Goal: Task Accomplishment & Management: Complete application form

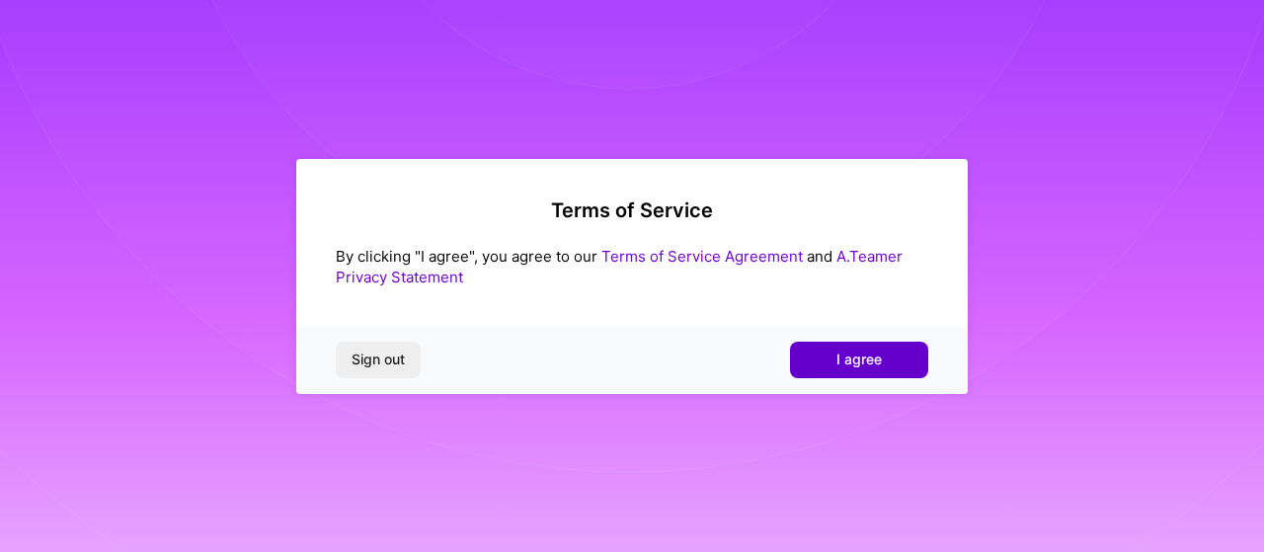
click at [845, 365] on span "I agree" at bounding box center [858, 360] width 45 height 20
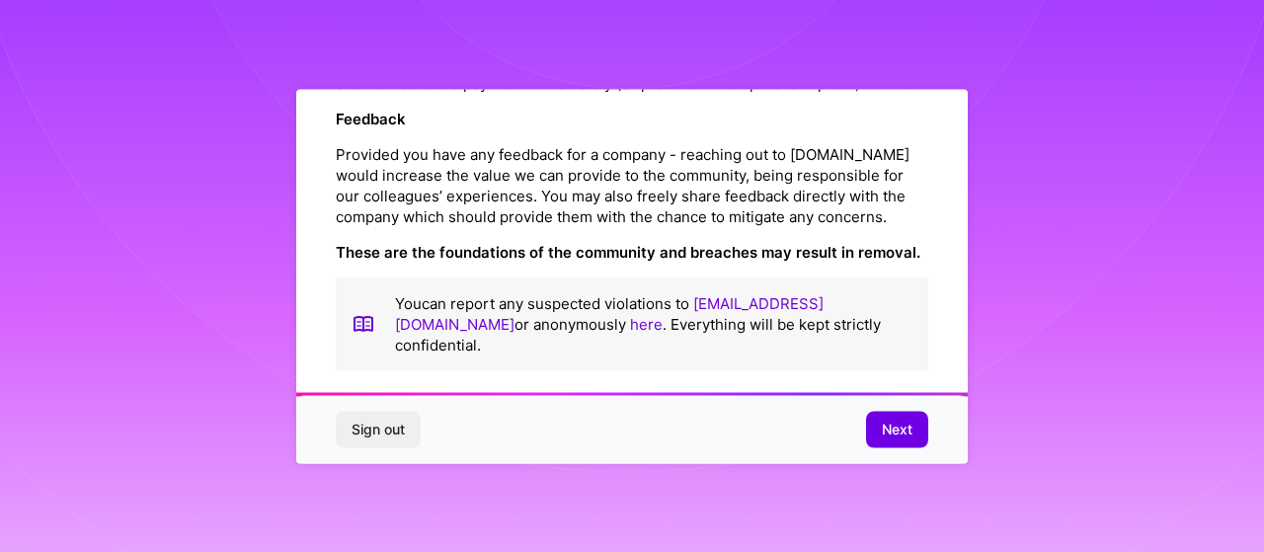
scroll to position [2423, 0]
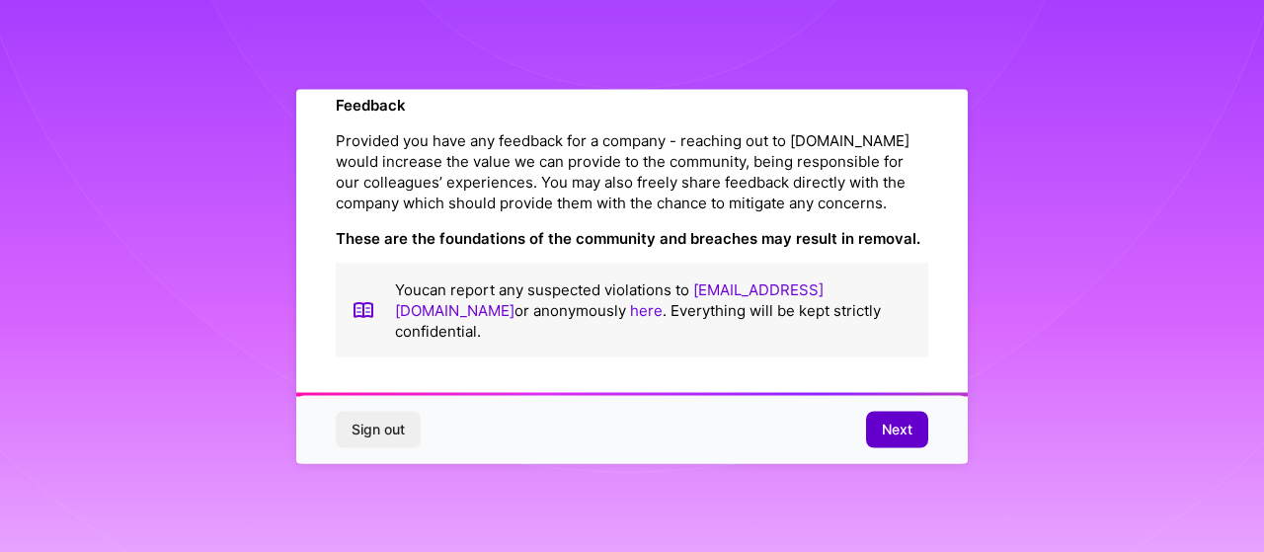
click at [898, 446] on button "Next" at bounding box center [897, 430] width 62 height 36
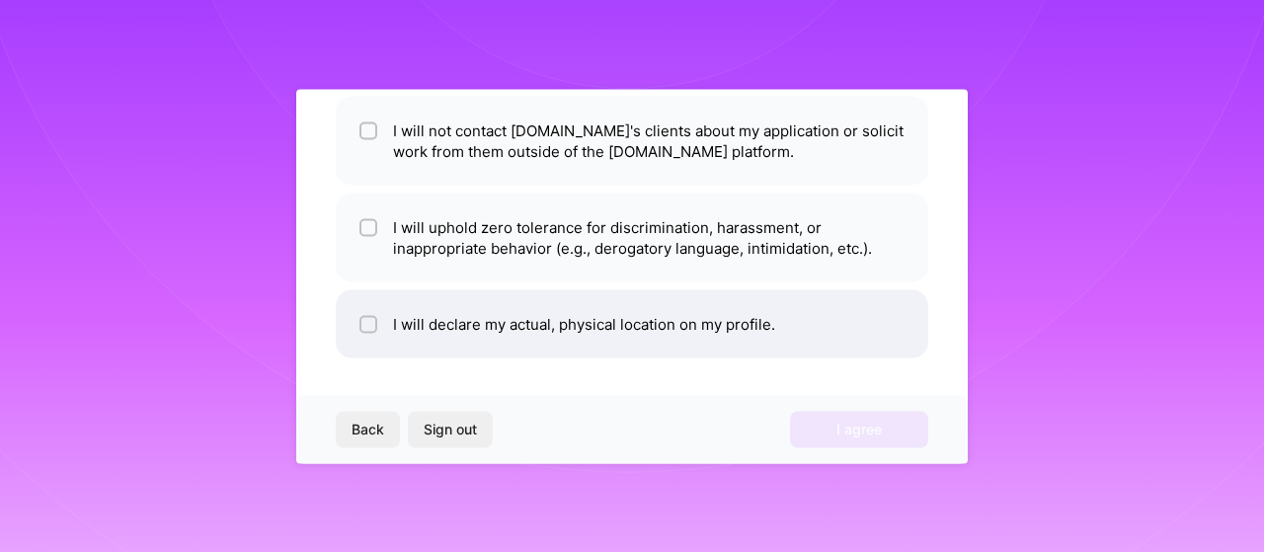
scroll to position [0, 0]
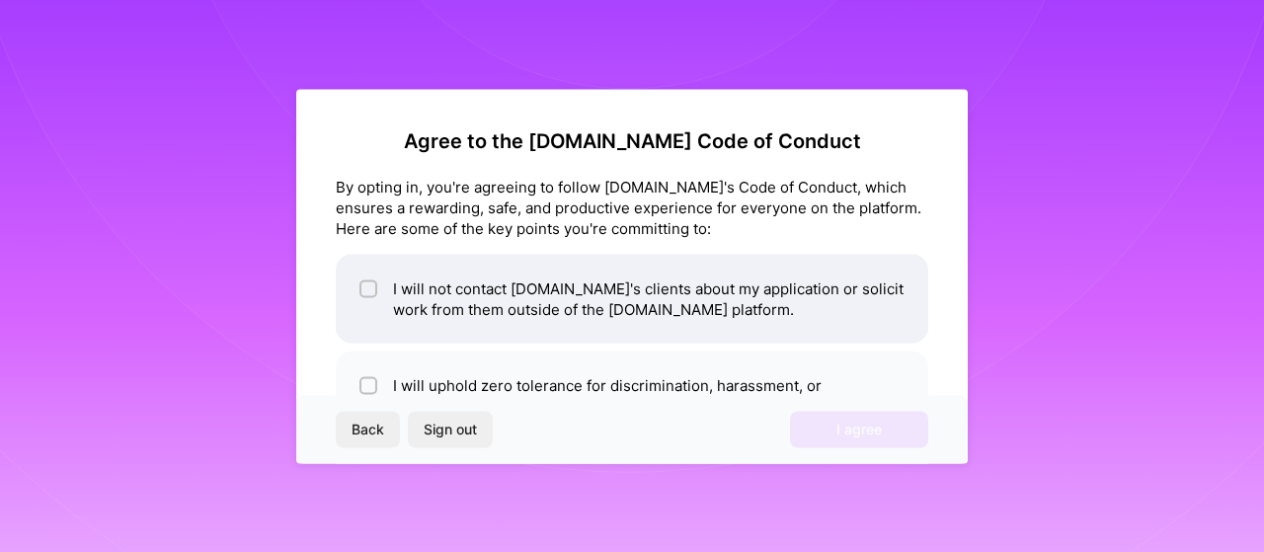
click at [362, 287] on div at bounding box center [368, 288] width 18 height 18
checkbox input "true"
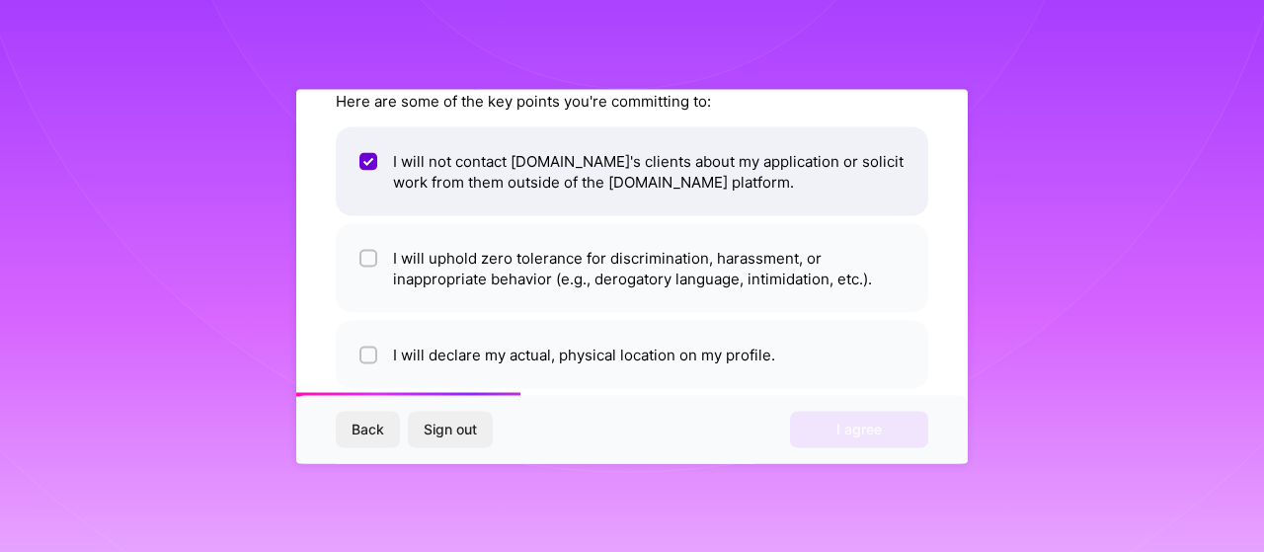
scroll to position [135, 0]
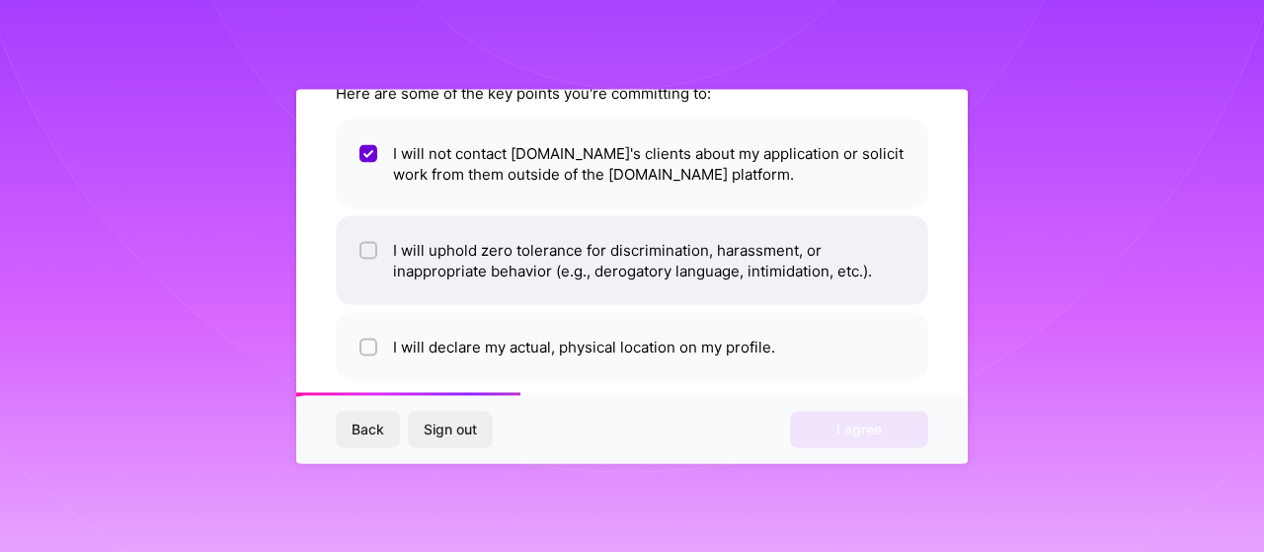
click at [369, 248] on input "checkbox" at bounding box center [370, 251] width 14 height 14
checkbox input "true"
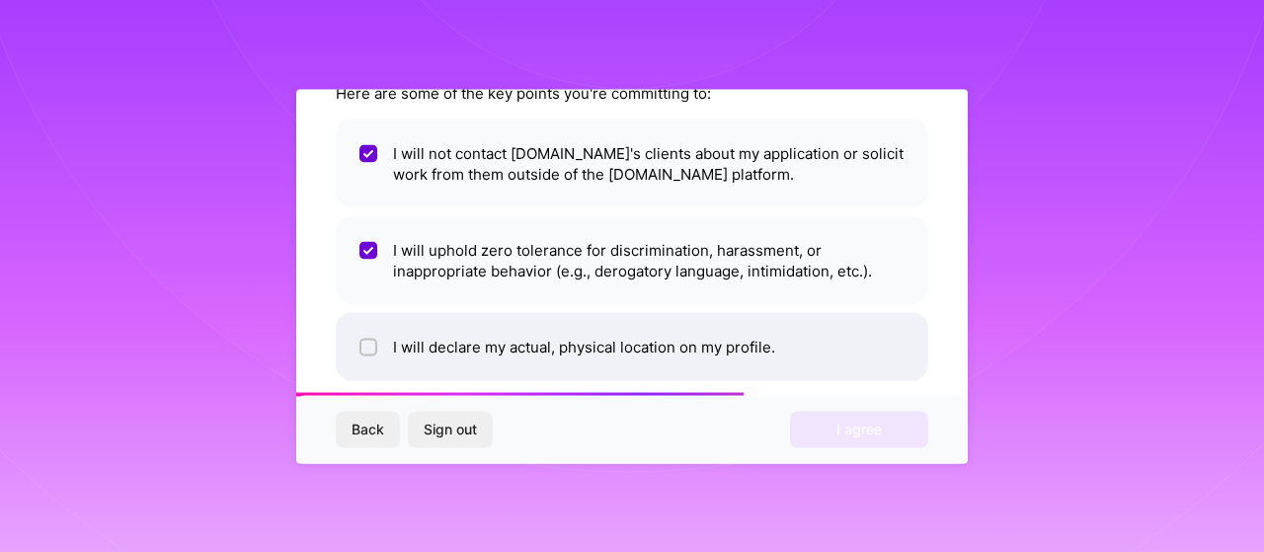
click at [360, 350] on div at bounding box center [368, 347] width 18 height 18
checkbox input "true"
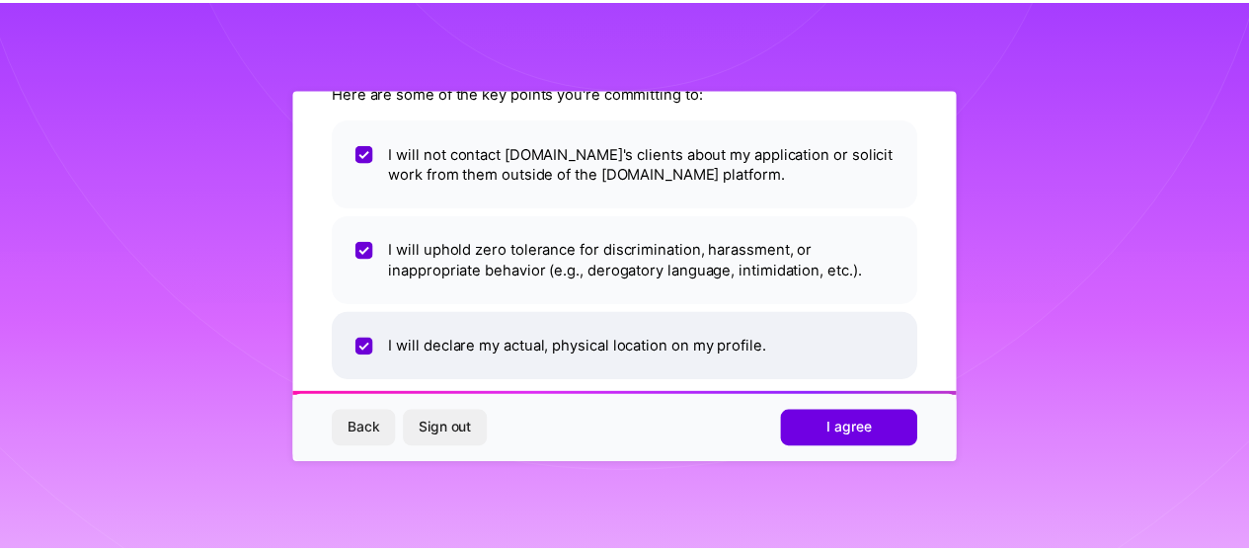
scroll to position [158, 0]
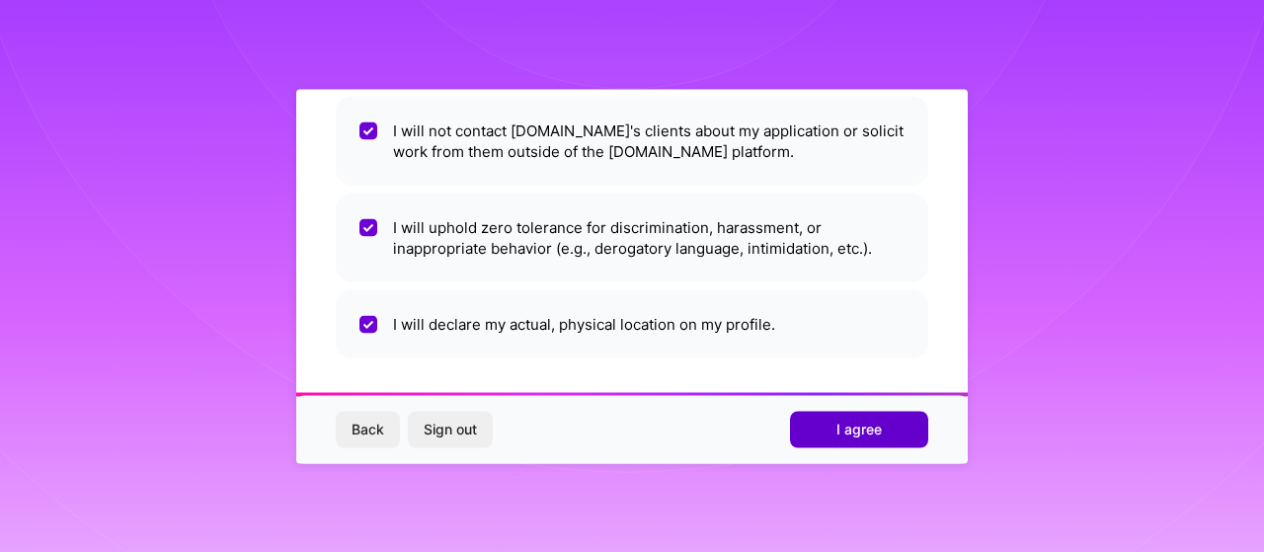
click at [834, 429] on button "I agree" at bounding box center [859, 430] width 138 height 36
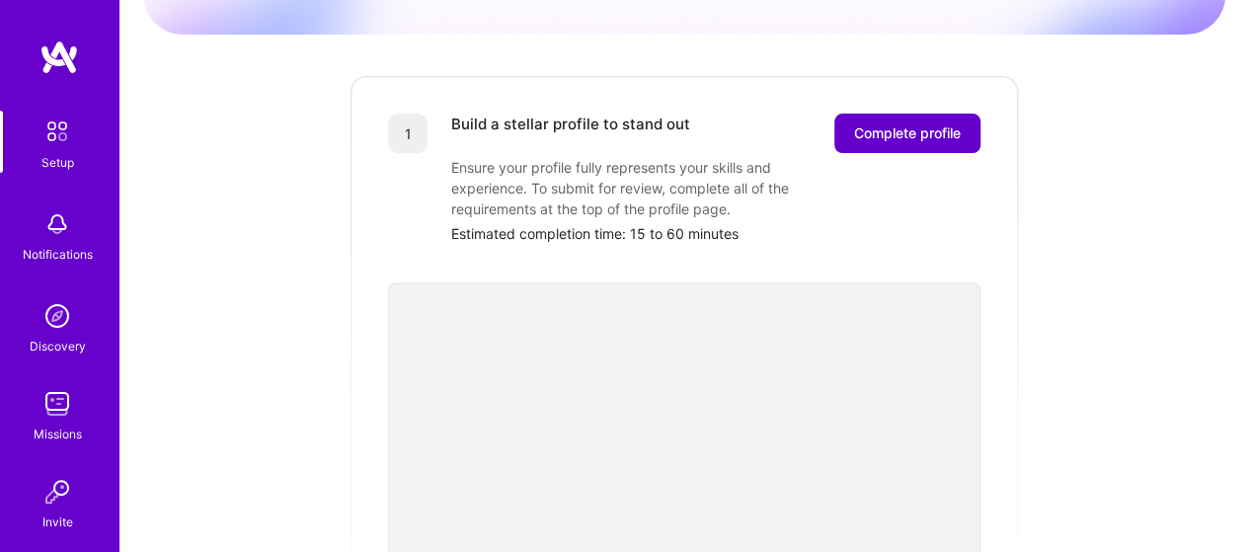
scroll to position [220, 0]
click at [881, 124] on span "Complete profile" at bounding box center [907, 134] width 107 height 20
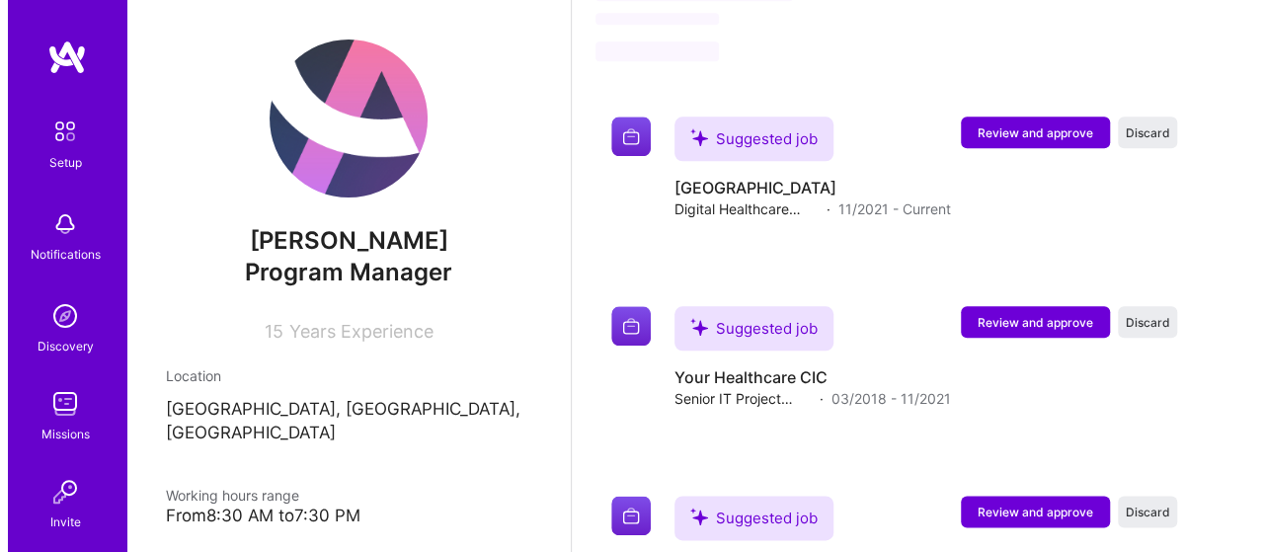
scroll to position [1035, 0]
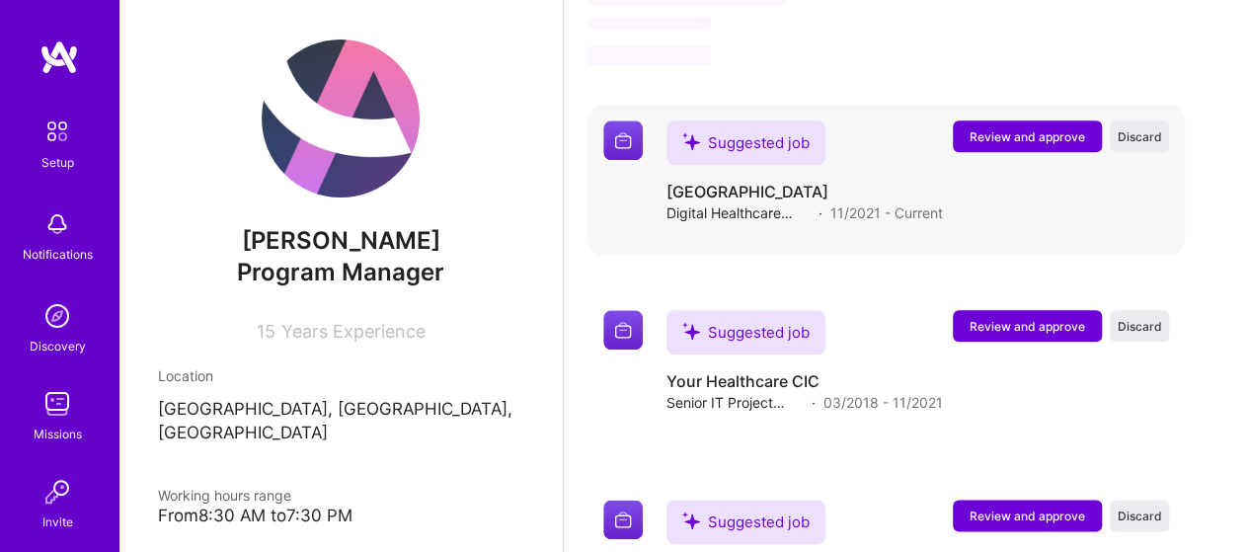
click at [1026, 135] on span "Review and approve" at bounding box center [1028, 136] width 116 height 17
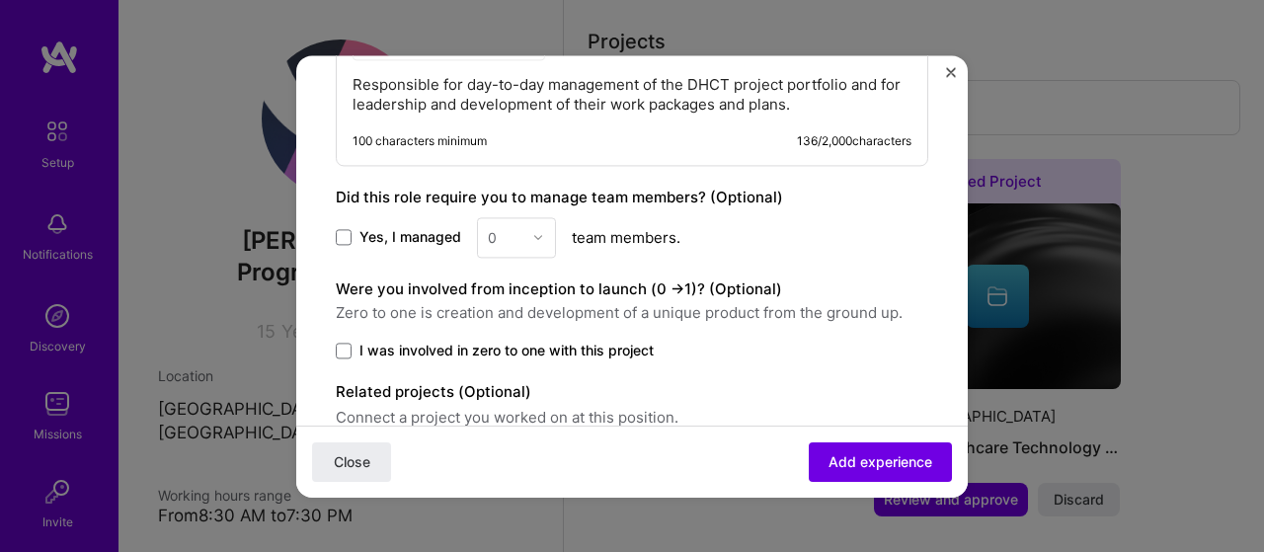
scroll to position [1001, 0]
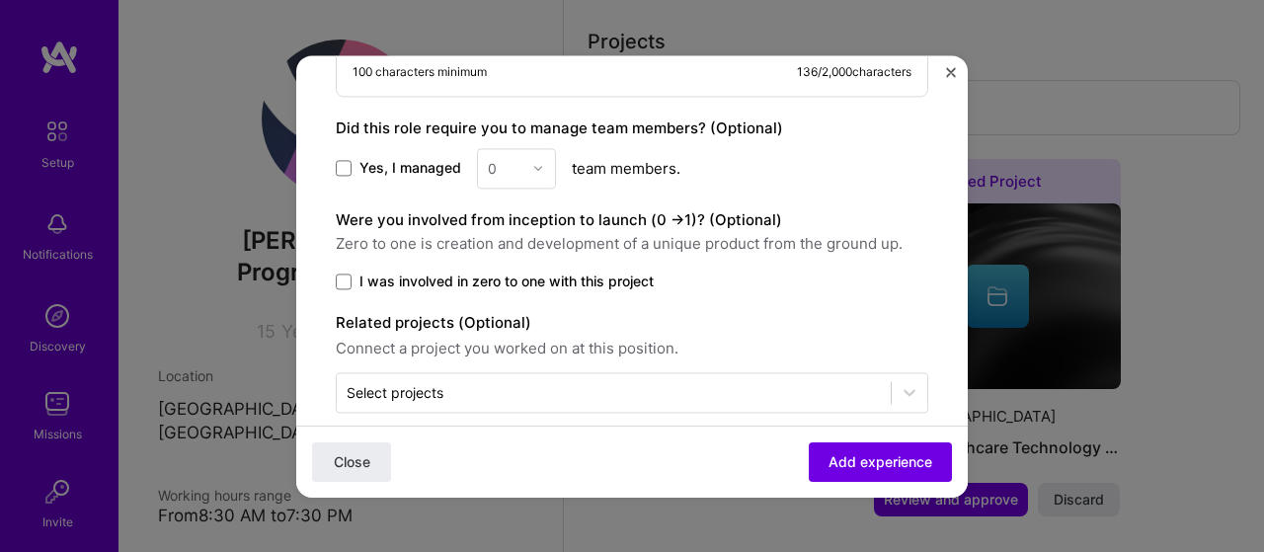
click at [539, 148] on div "0" at bounding box center [516, 168] width 79 height 40
click at [514, 148] on div "0" at bounding box center [516, 168] width 79 height 40
click at [536, 148] on div "0" at bounding box center [516, 168] width 79 height 40
click at [509, 148] on div "0" at bounding box center [516, 168] width 79 height 40
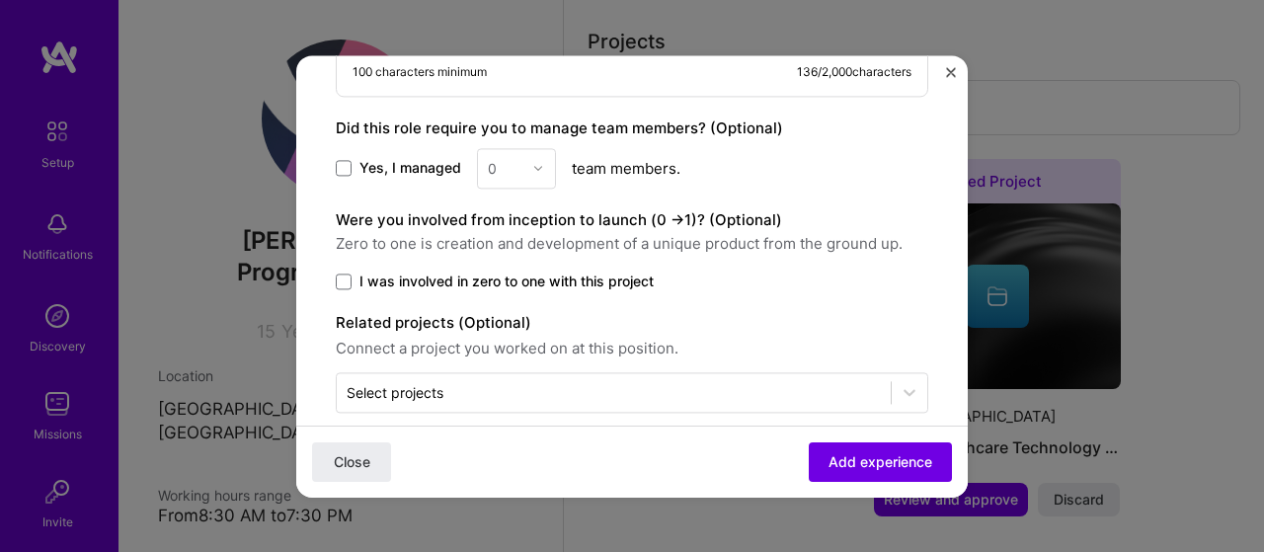
click at [482, 148] on div "0" at bounding box center [516, 168] width 79 height 40
click at [347, 273] on span at bounding box center [344, 281] width 16 height 16
click at [0, 0] on input "I was involved in zero to one with this project" at bounding box center [0, 0] width 0 height 0
click at [342, 158] on label "Yes, I managed" at bounding box center [398, 168] width 125 height 20
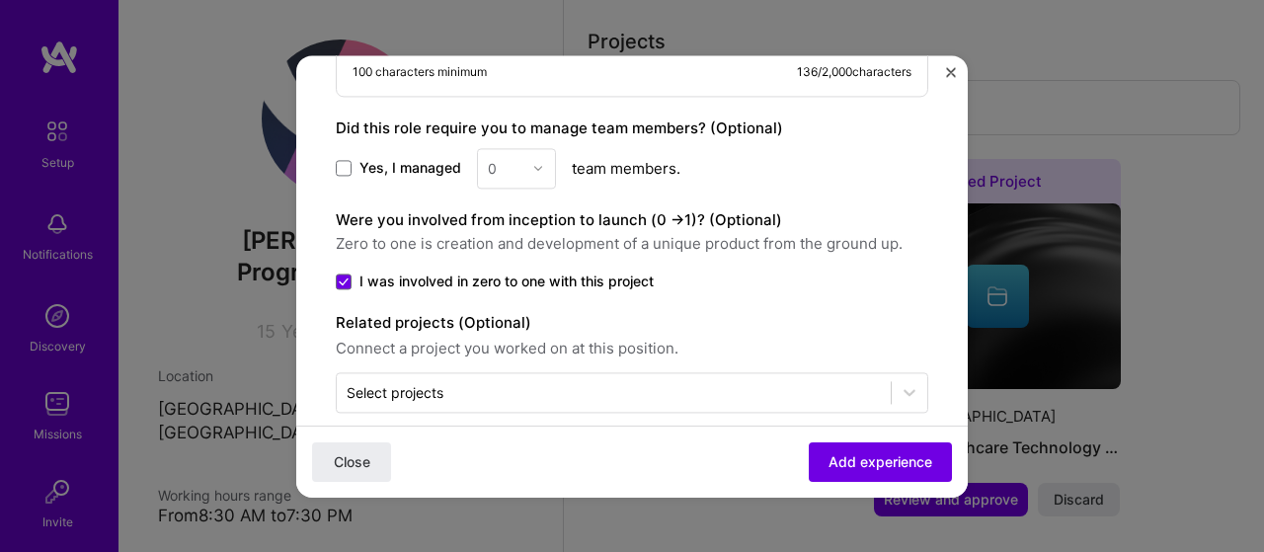
click at [0, 0] on input "Yes, I managed" at bounding box center [0, 0] width 0 height 0
click at [537, 162] on img at bounding box center [538, 168] width 12 height 12
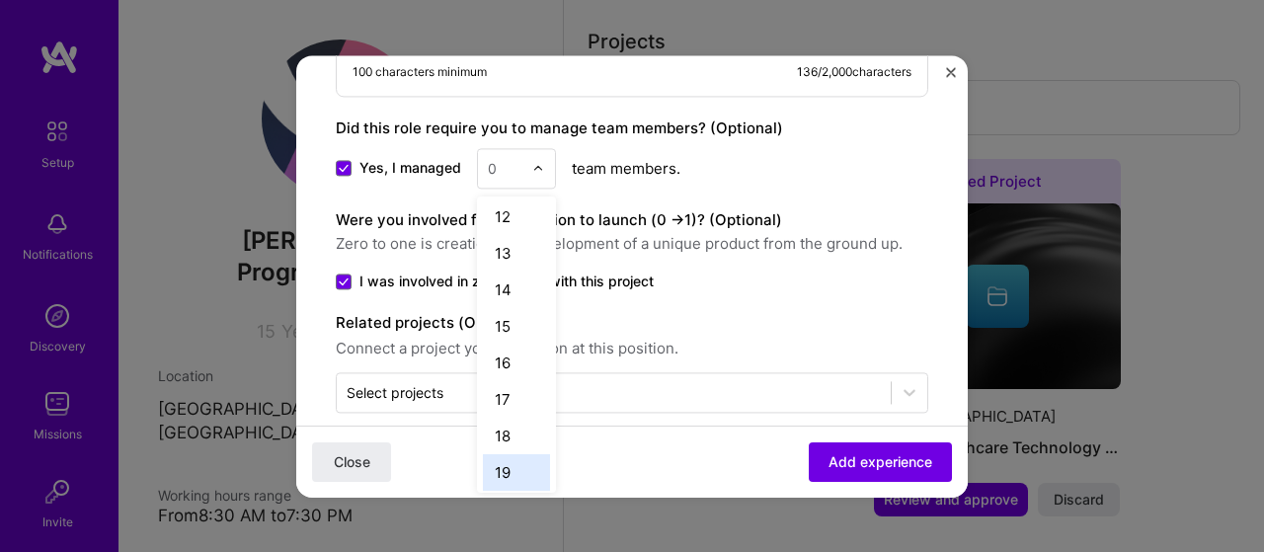
scroll to position [437, 0]
click at [498, 423] on div "19" at bounding box center [516, 441] width 67 height 37
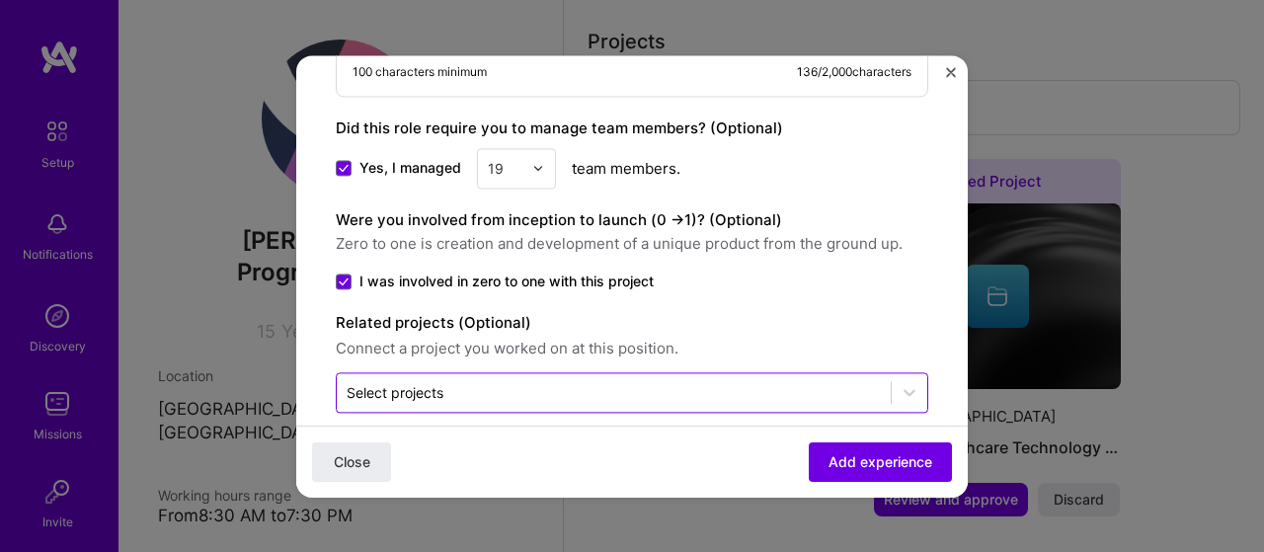
click at [468, 382] on input "text" at bounding box center [614, 392] width 534 height 21
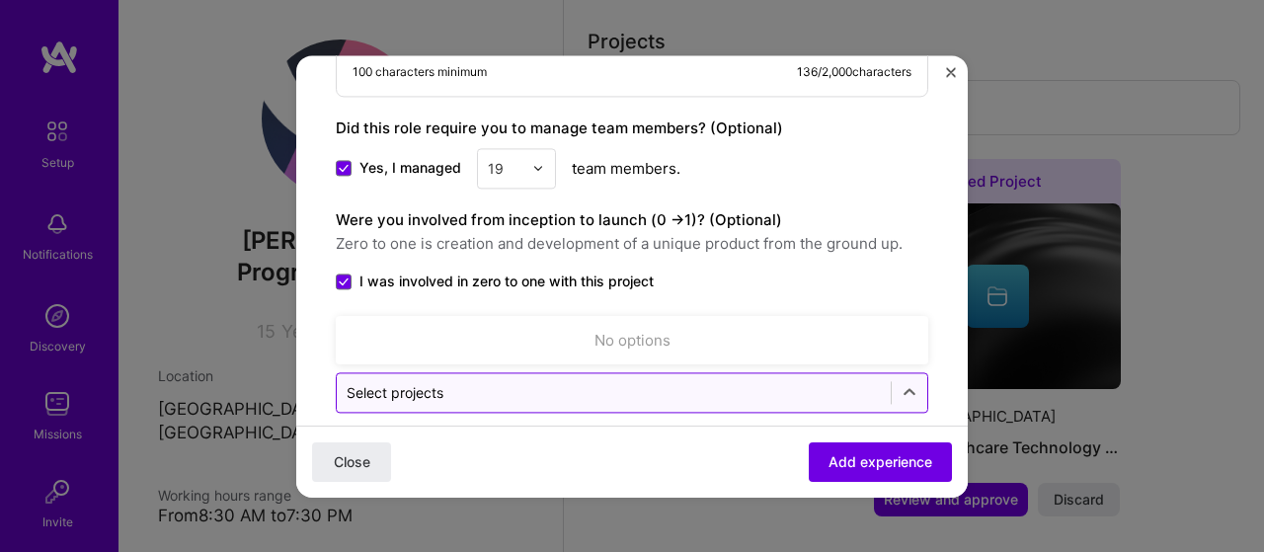
click at [468, 382] on input "text" at bounding box center [614, 392] width 534 height 21
click at [892, 374] on div at bounding box center [910, 392] width 36 height 36
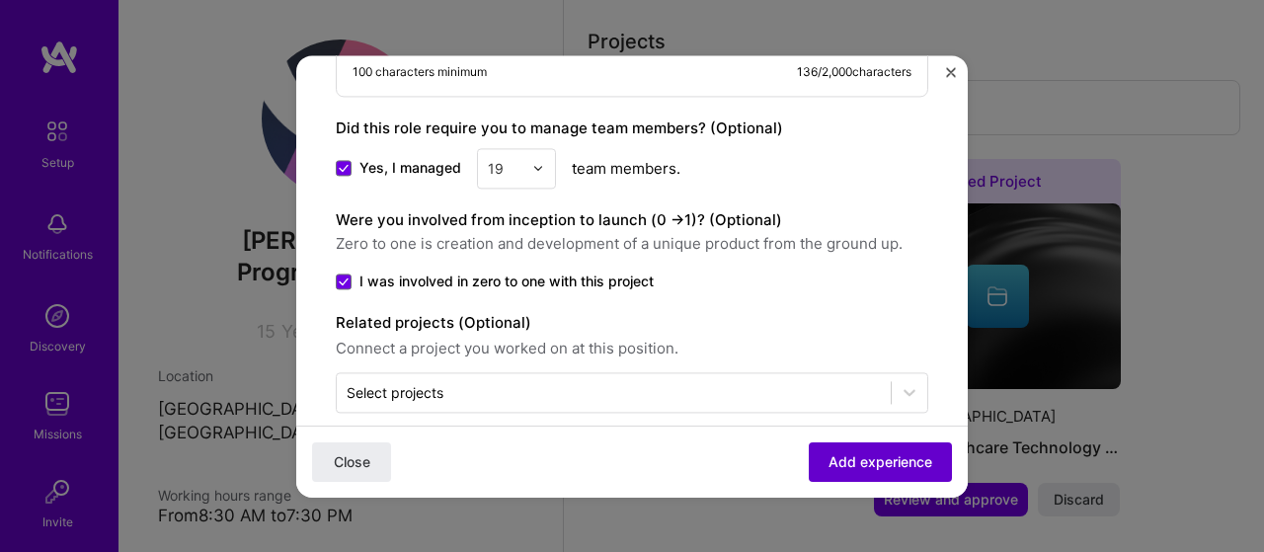
click at [836, 462] on span "Add experience" at bounding box center [880, 461] width 104 height 20
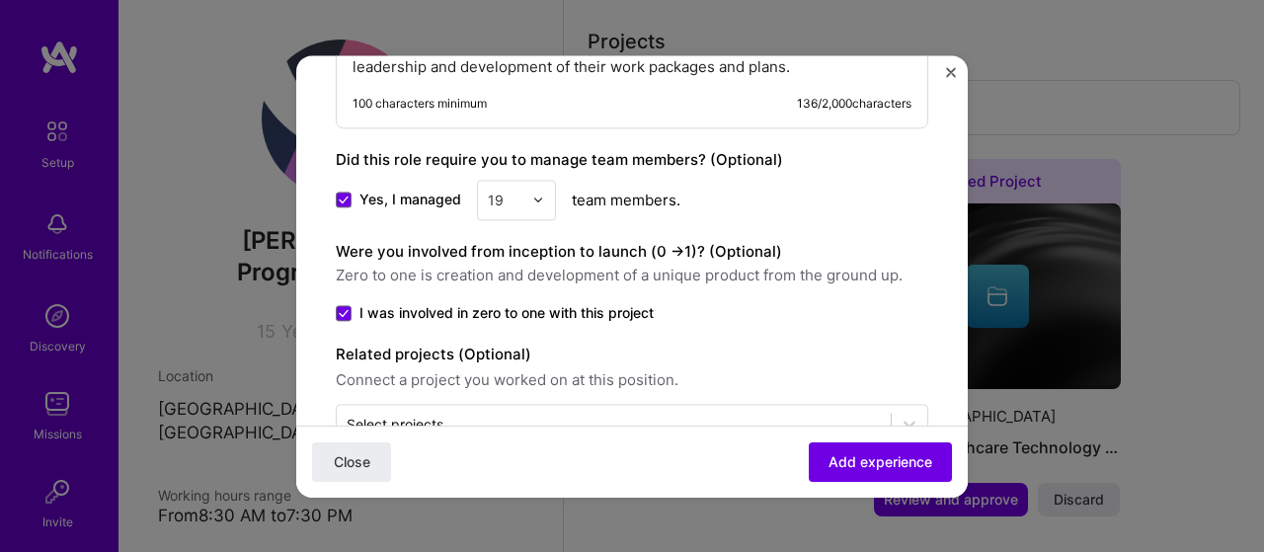
scroll to position [1094, 0]
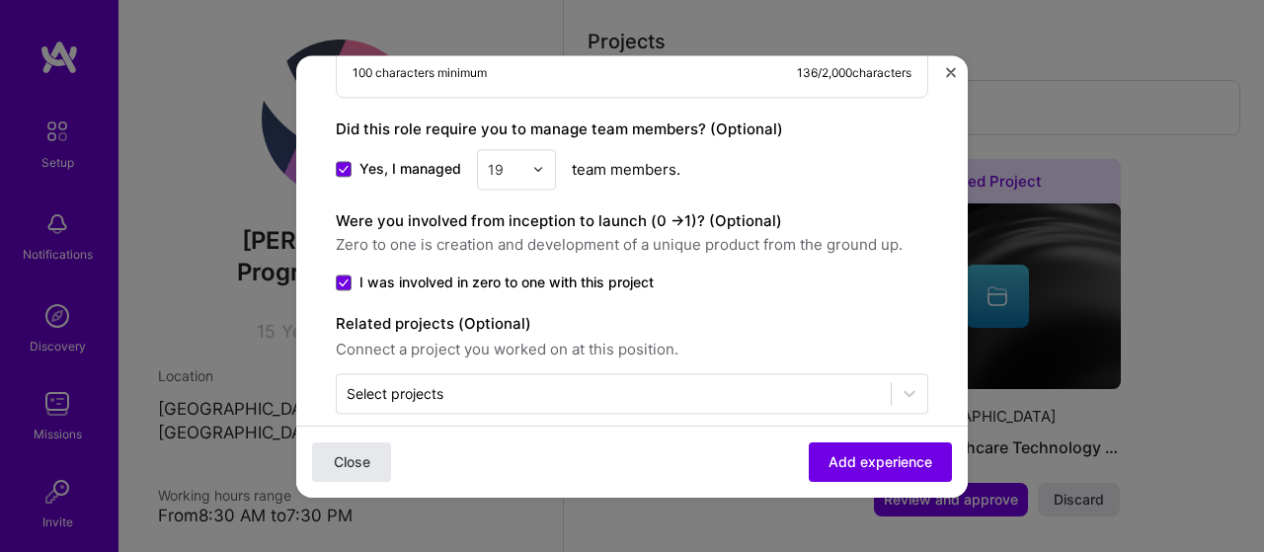
click at [347, 461] on span "Close" at bounding box center [352, 461] width 37 height 20
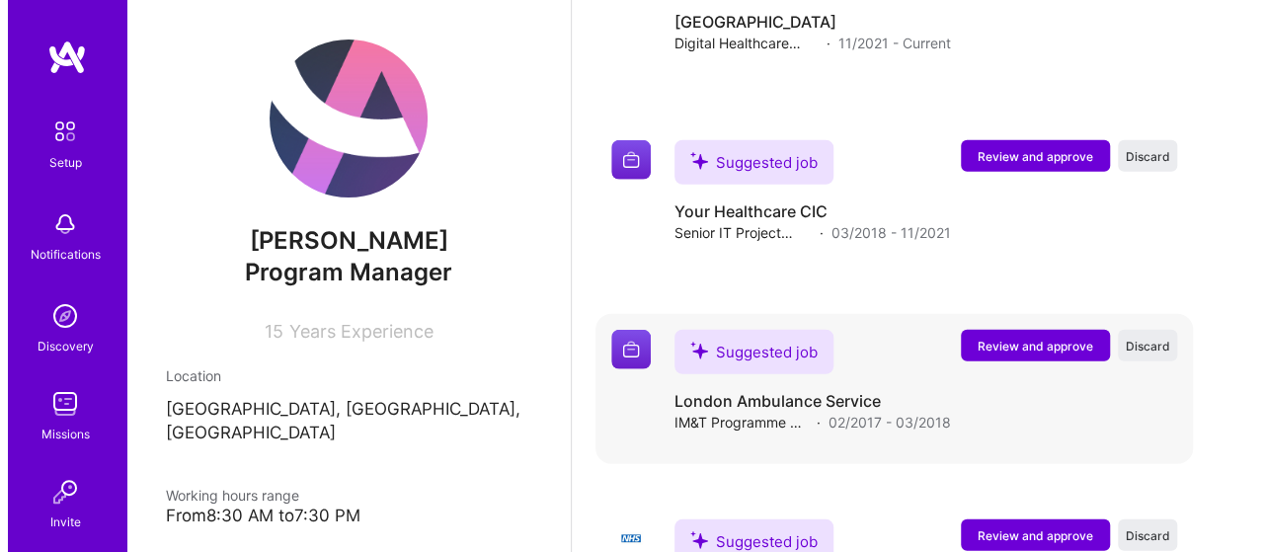
scroll to position [2541, 0]
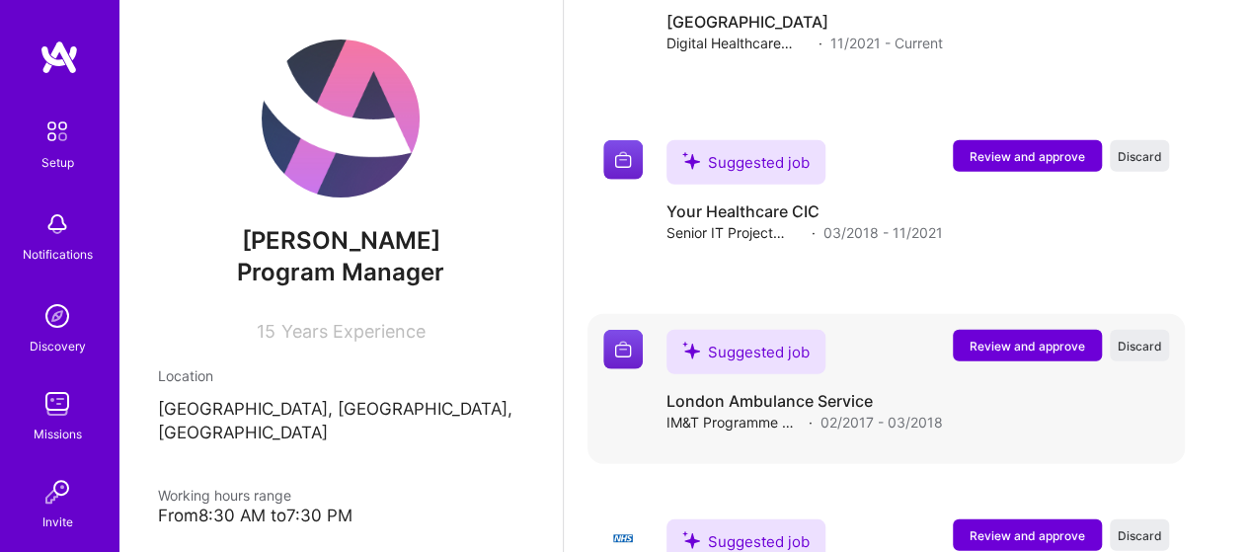
click at [1019, 338] on span "Review and approve" at bounding box center [1028, 346] width 116 height 17
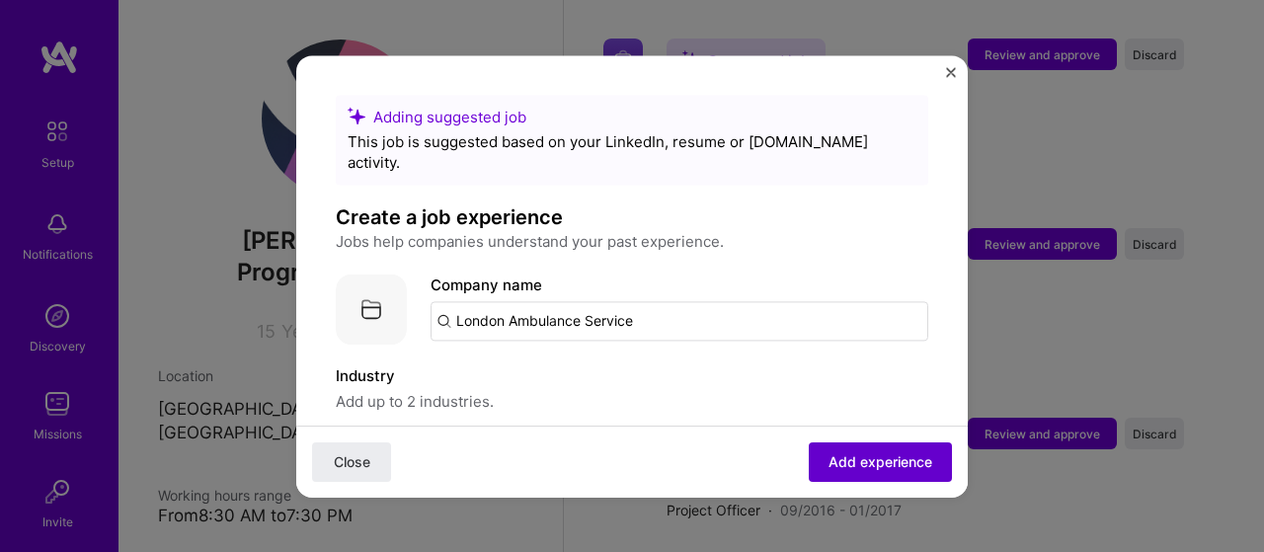
click at [845, 454] on span "Add experience" at bounding box center [880, 461] width 104 height 20
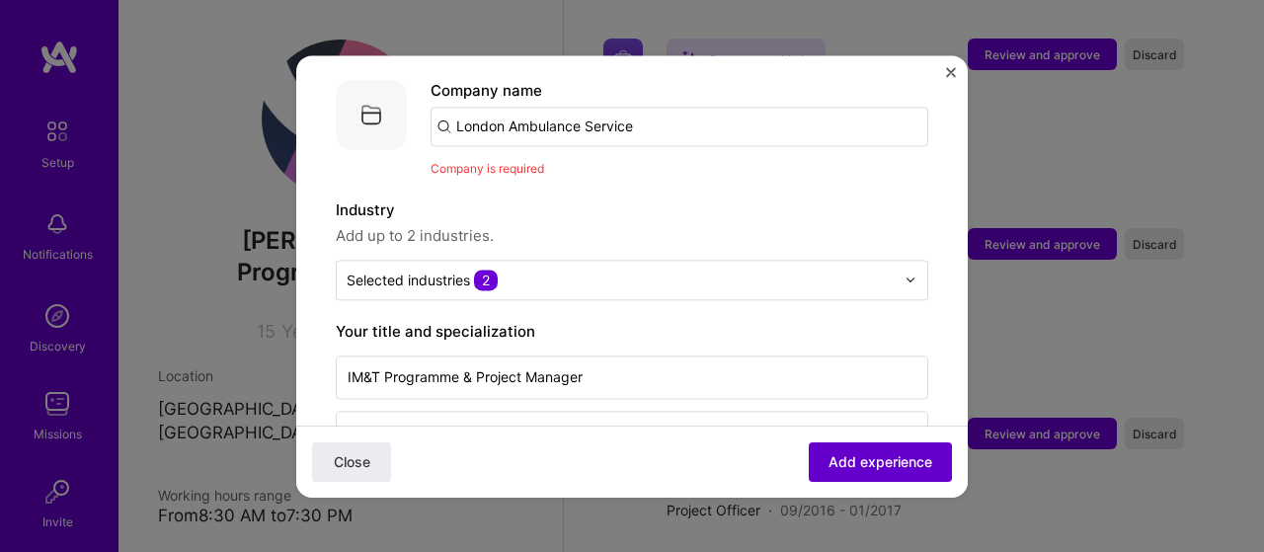
scroll to position [197, 0]
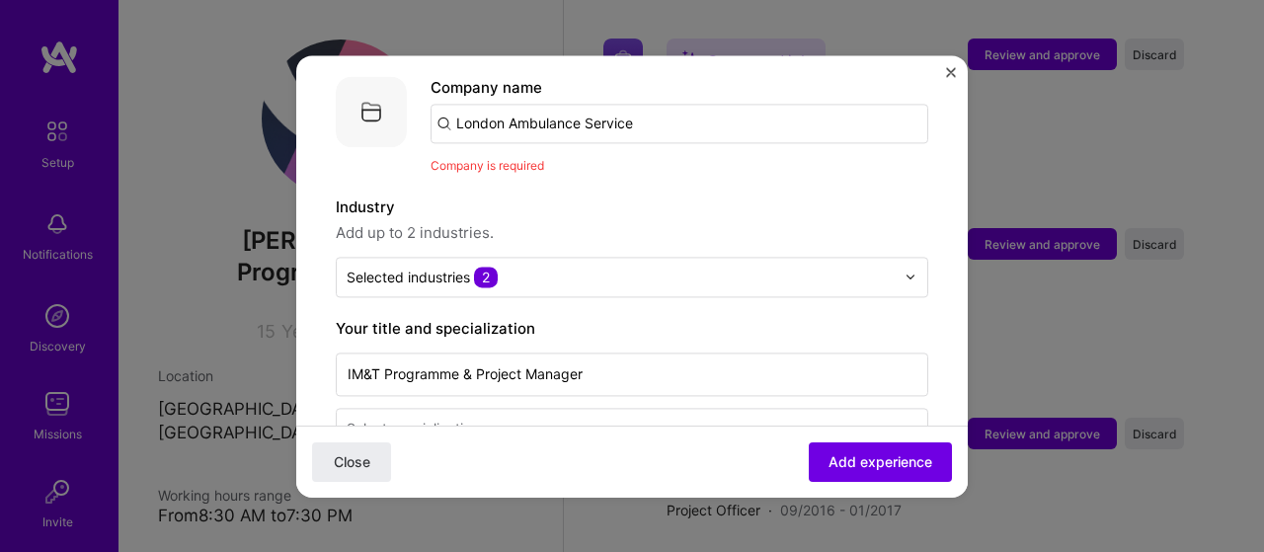
click at [506, 158] on span "Company is required" at bounding box center [487, 165] width 114 height 15
click at [686, 104] on input "London Ambulance Service" at bounding box center [679, 123] width 498 height 39
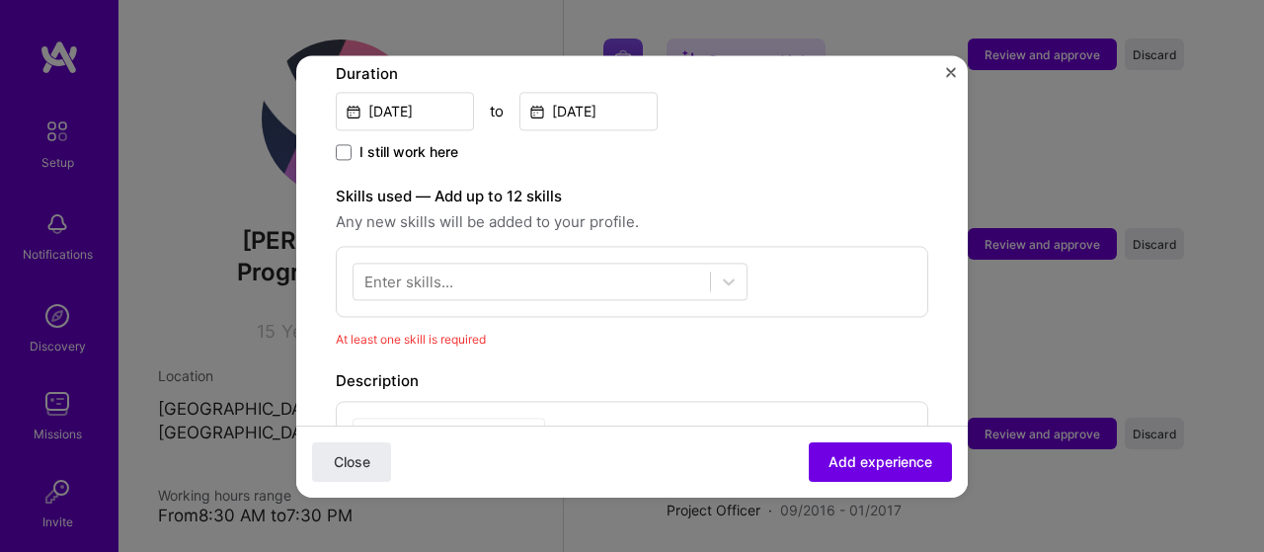
scroll to position [628, 0]
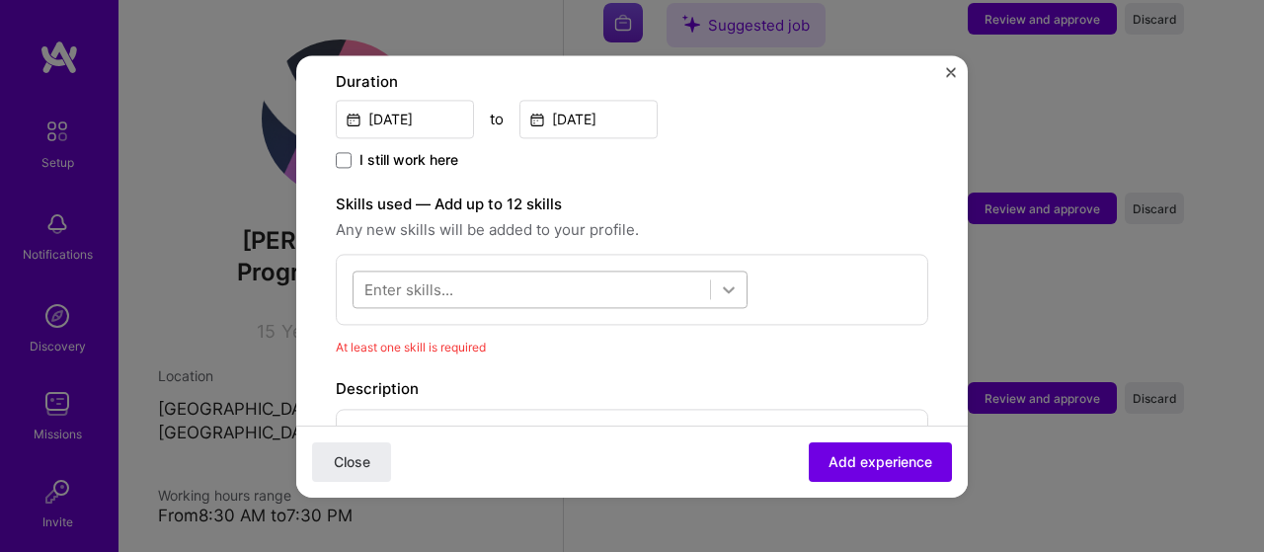
click at [723, 279] on icon at bounding box center [729, 289] width 20 height 20
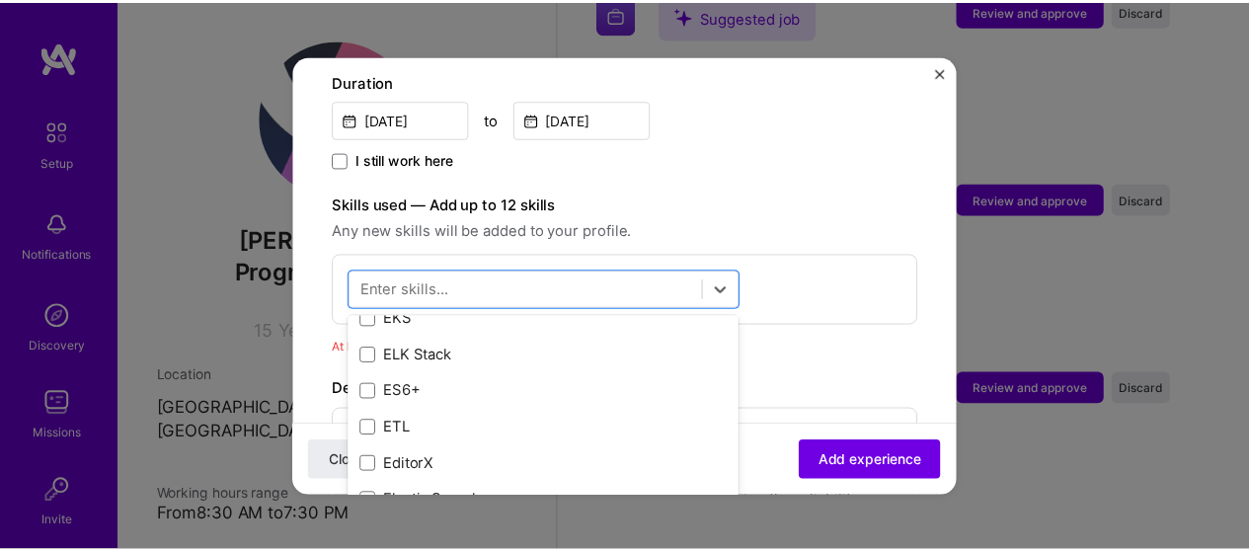
scroll to position [4033, 0]
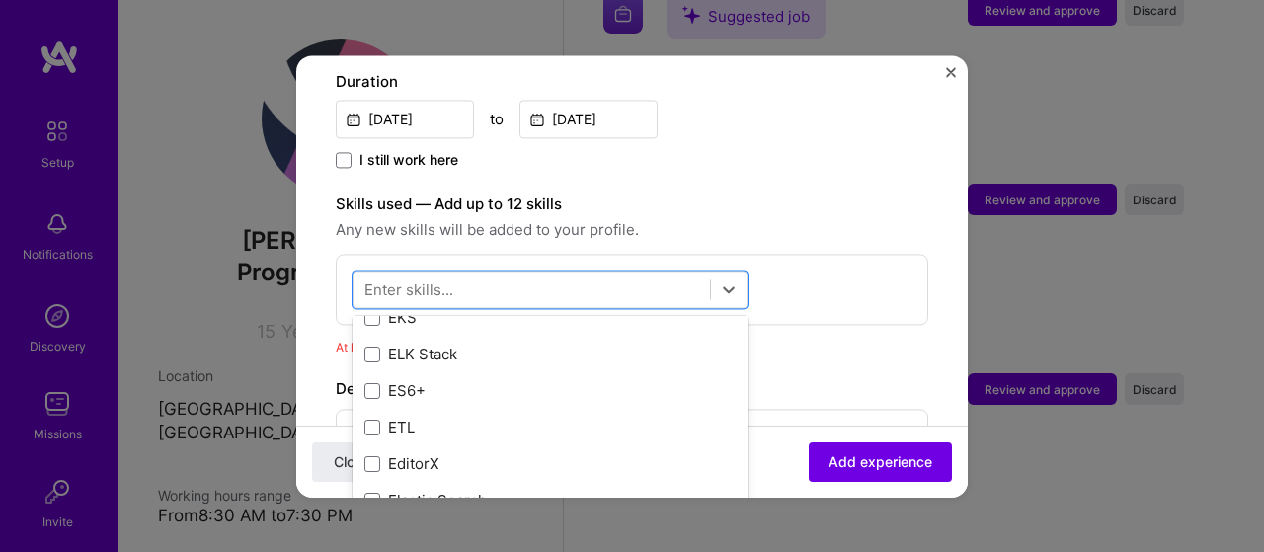
click at [1066, 464] on div "Adding suggested job This job is suggested based on your LinkedIn, resume or [D…" at bounding box center [632, 276] width 1264 height 552
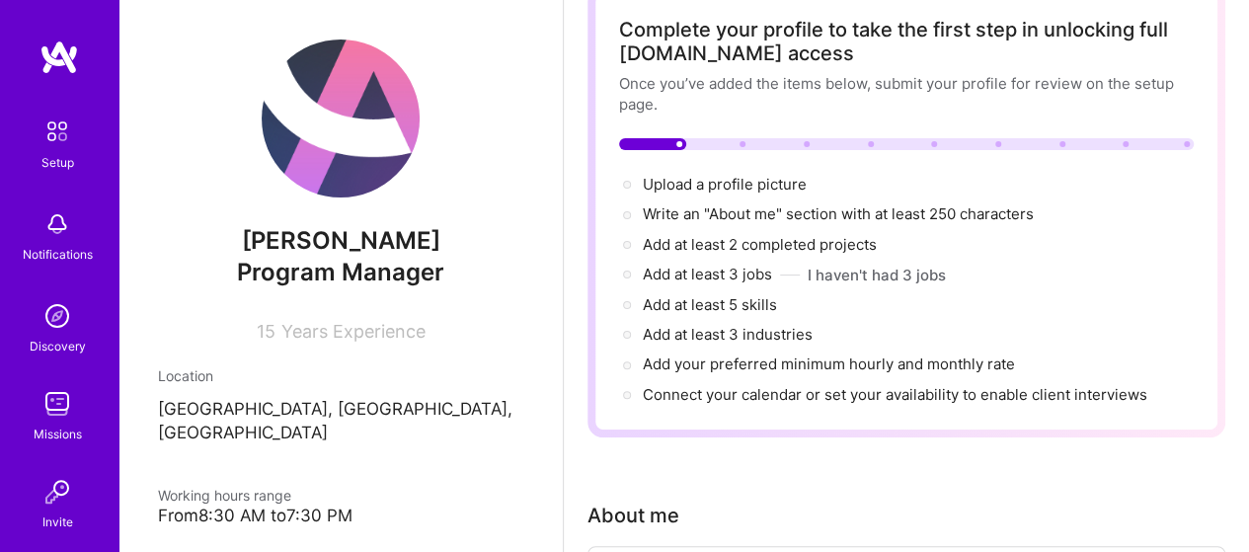
scroll to position [0, 0]
